Goal: Task Accomplishment & Management: Manage account settings

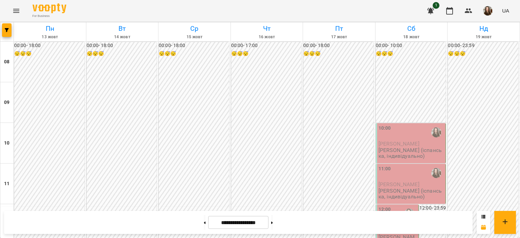
scroll to position [374, 0]
click at [273, 226] on button at bounding box center [272, 222] width 2 height 15
click at [273, 225] on button at bounding box center [272, 222] width 2 height 15
click at [204, 224] on button at bounding box center [205, 222] width 2 height 15
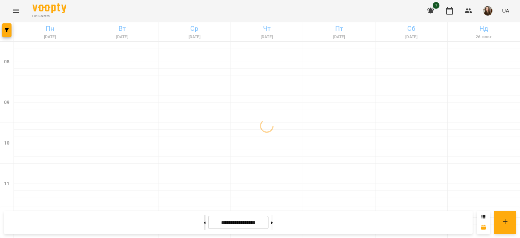
click at [204, 224] on button at bounding box center [205, 222] width 2 height 15
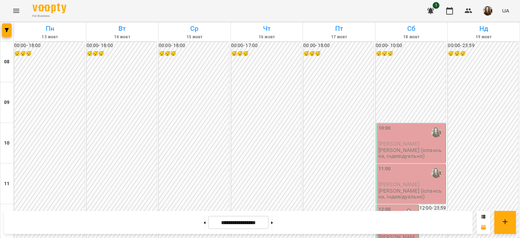
scroll to position [366, 0]
click at [273, 226] on button at bounding box center [272, 222] width 2 height 15
click at [273, 224] on button at bounding box center [272, 222] width 2 height 15
type input "**********"
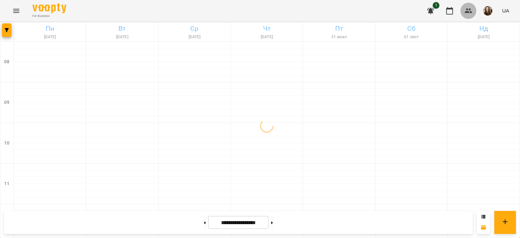
click at [467, 6] on button "button" at bounding box center [469, 11] width 16 height 16
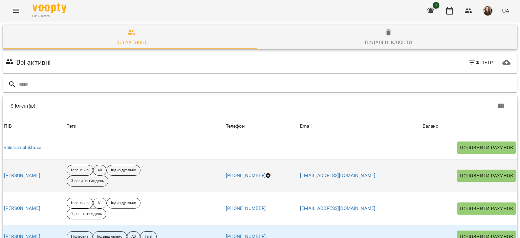
scroll to position [116, 0]
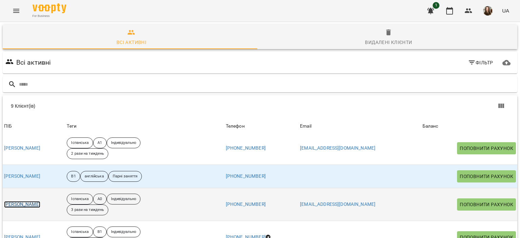
click at [29, 201] on link "[PERSON_NAME]" at bounding box center [22, 204] width 36 height 7
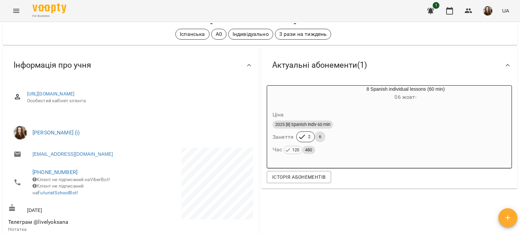
scroll to position [28, 0]
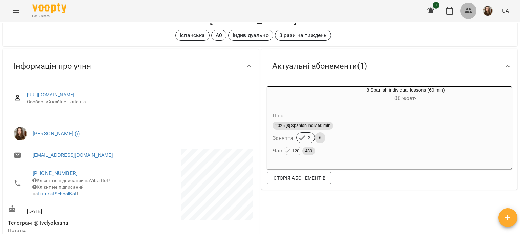
click at [467, 13] on icon "button" at bounding box center [469, 11] width 8 height 8
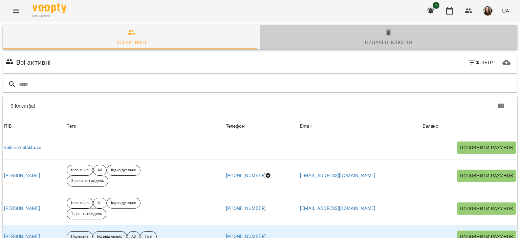
click at [391, 44] on div "Видалені клієнти" at bounding box center [388, 42] width 47 height 8
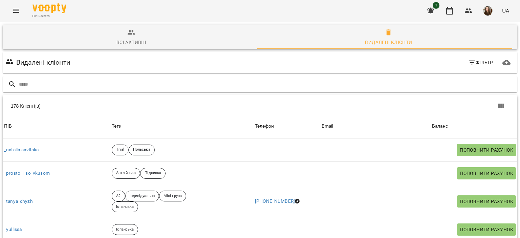
scroll to position [326, 0]
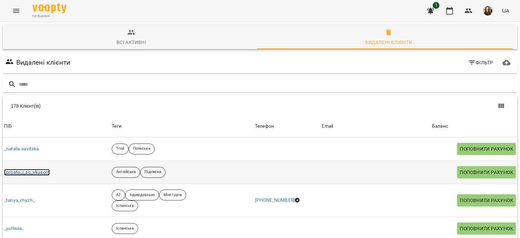
click at [23, 170] on link "_prosto_i_so_vkusom" at bounding box center [27, 172] width 46 height 7
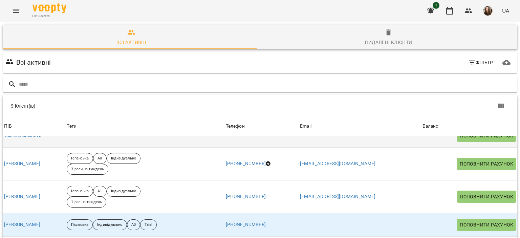
scroll to position [14, 0]
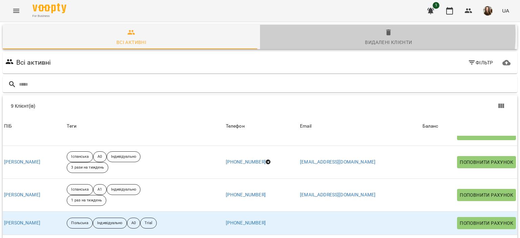
click at [377, 35] on span "Видалені клієнти" at bounding box center [388, 37] width 249 height 18
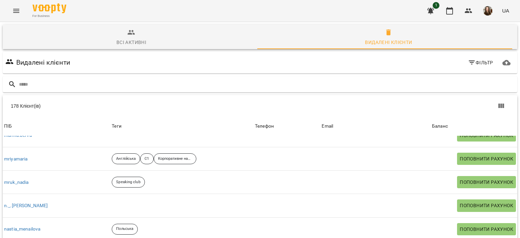
scroll to position [981, 0]
click at [484, 11] on img "button" at bounding box center [487, 10] width 9 height 9
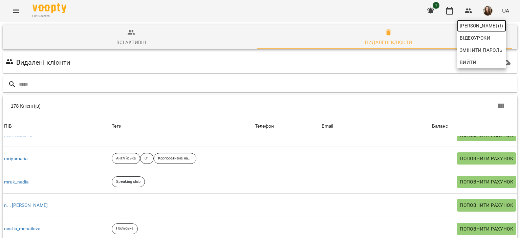
click at [475, 25] on span "[PERSON_NAME] (і)" at bounding box center [482, 26] width 44 height 8
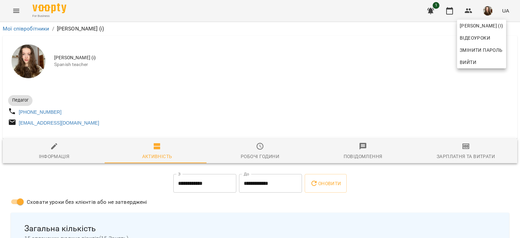
click at [449, 8] on div at bounding box center [260, 119] width 520 height 238
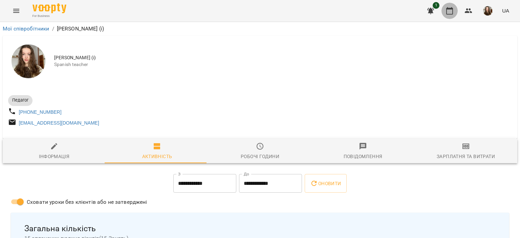
click at [454, 10] on icon "button" at bounding box center [450, 11] width 8 height 8
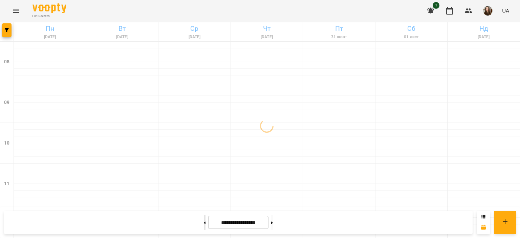
click at [204, 224] on button at bounding box center [205, 222] width 2 height 15
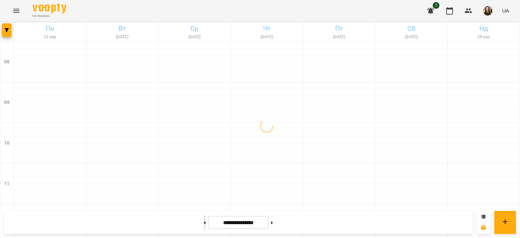
click at [204, 224] on button at bounding box center [205, 222] width 2 height 15
type input "**********"
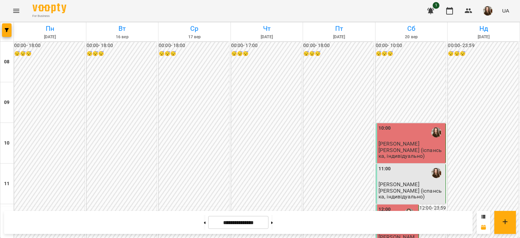
scroll to position [80, 0]
click at [379, 165] on div "11:00" at bounding box center [385, 173] width 13 height 16
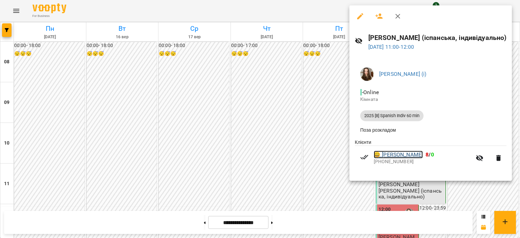
click at [401, 154] on link "😀 [PERSON_NAME]" at bounding box center [398, 155] width 49 height 8
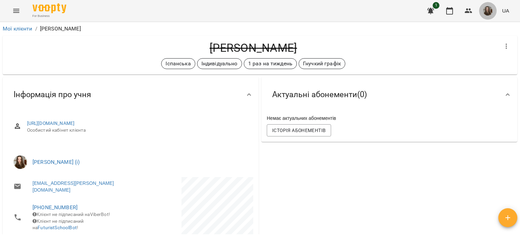
click at [489, 9] on img "button" at bounding box center [487, 10] width 9 height 9
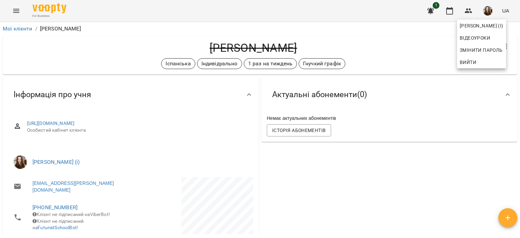
click at [489, 9] on div at bounding box center [260, 119] width 520 height 238
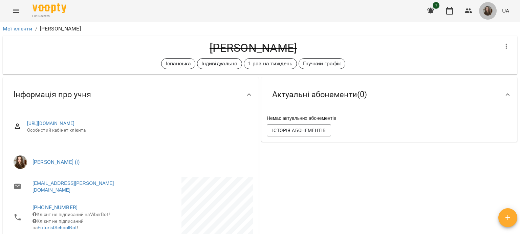
click at [488, 16] on button "button" at bounding box center [488, 11] width 18 height 18
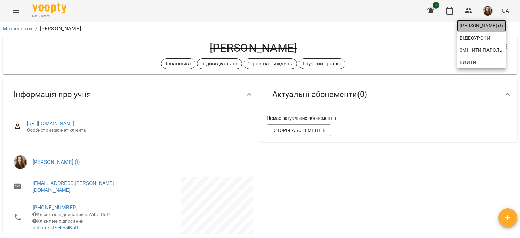
click at [481, 28] on span "[PERSON_NAME] (і)" at bounding box center [482, 26] width 44 height 8
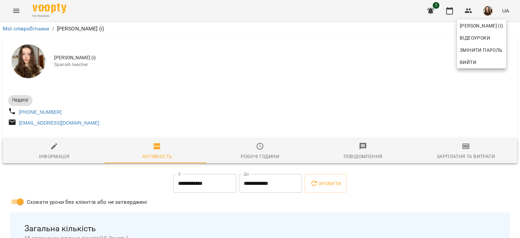
click at [139, 123] on div at bounding box center [260, 119] width 520 height 238
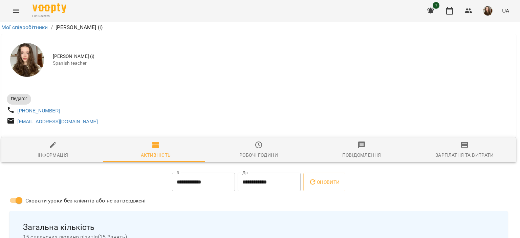
scroll to position [259, 1]
